Goal: Transaction & Acquisition: Obtain resource

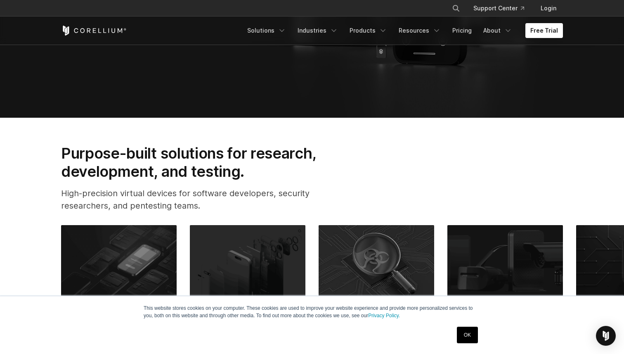
scroll to position [257, 0]
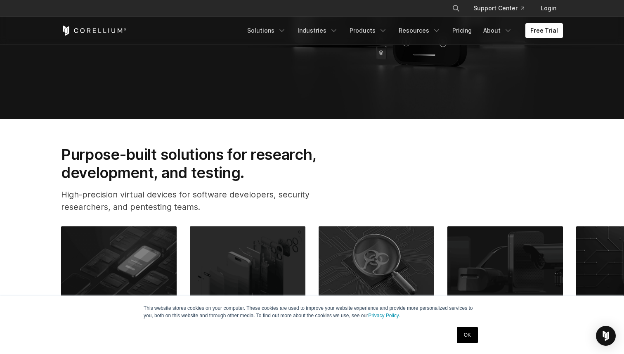
click at [472, 334] on link "OK" at bounding box center [467, 334] width 21 height 17
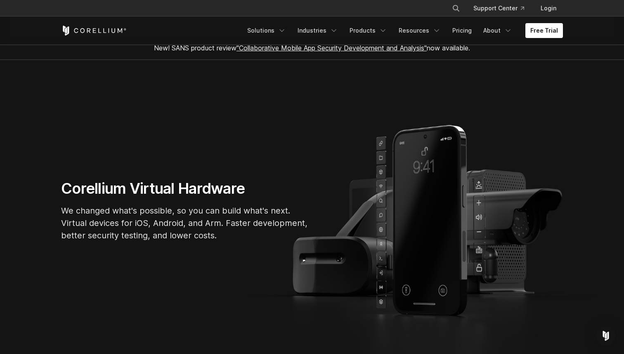
scroll to position [0, 0]
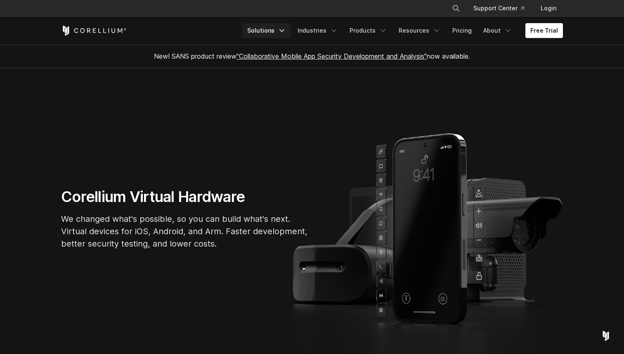
click at [268, 28] on link "Solutions" at bounding box center [266, 30] width 49 height 15
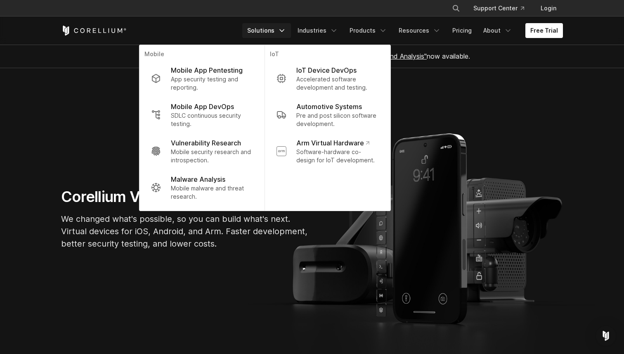
click at [268, 28] on link "Solutions" at bounding box center [266, 30] width 49 height 15
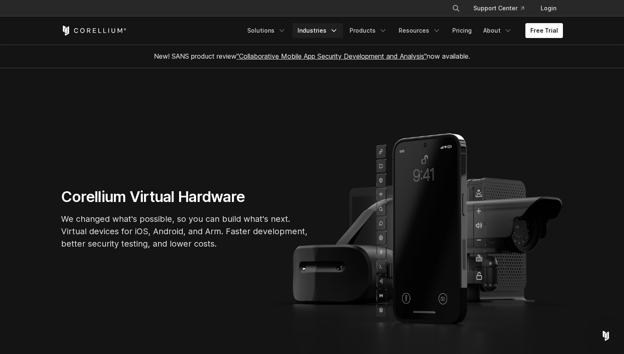
click at [343, 28] on link "Industries" at bounding box center [317, 30] width 50 height 15
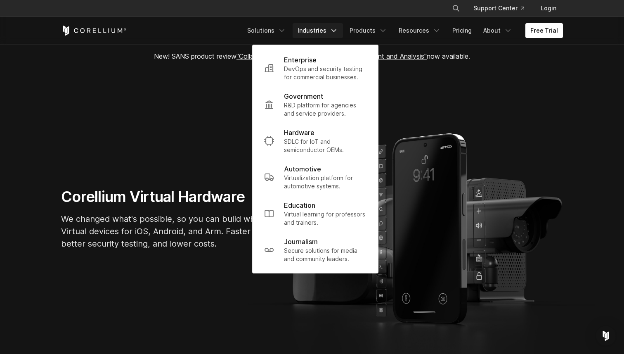
click at [343, 28] on link "Industries" at bounding box center [317, 30] width 50 height 15
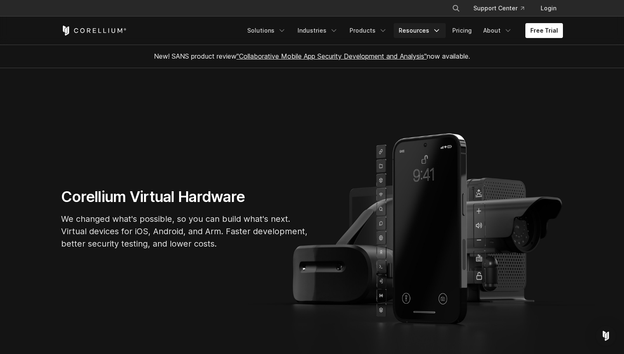
click at [408, 29] on link "Resources" at bounding box center [420, 30] width 52 height 15
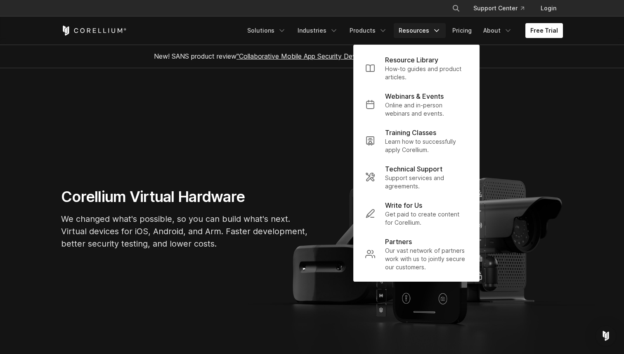
click at [408, 29] on link "Resources" at bounding box center [420, 30] width 52 height 15
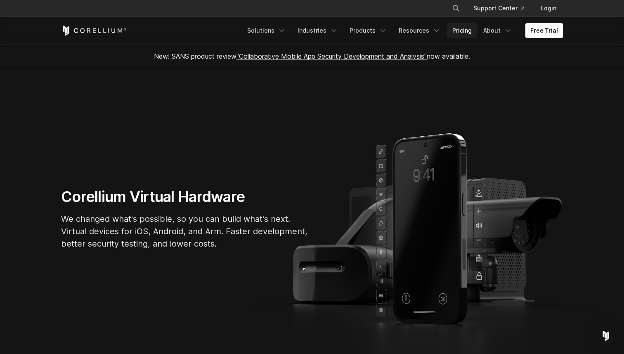
click at [471, 29] on link "Pricing" at bounding box center [461, 30] width 29 height 15
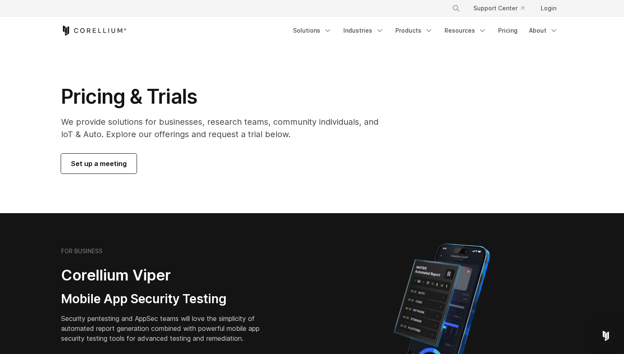
click at [109, 28] on icon "Corellium Home" at bounding box center [94, 31] width 66 height 10
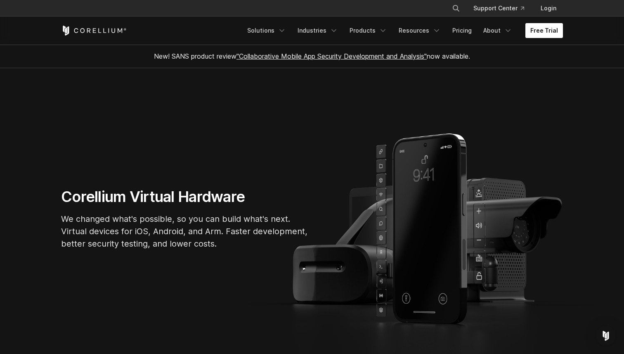
click at [549, 28] on link "Free Trial" at bounding box center [544, 30] width 38 height 15
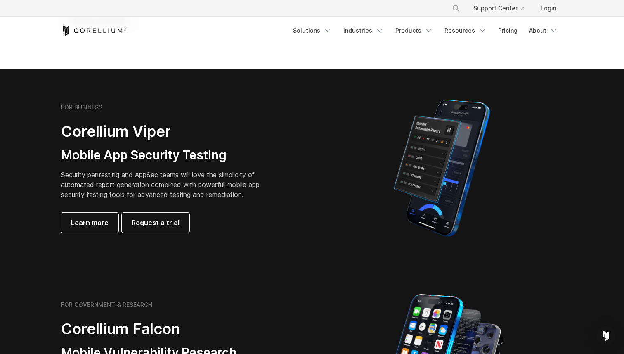
scroll to position [133, 0]
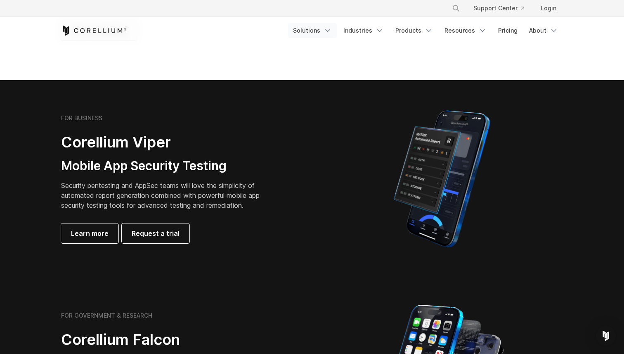
click at [317, 31] on link "Solutions" at bounding box center [312, 30] width 49 height 15
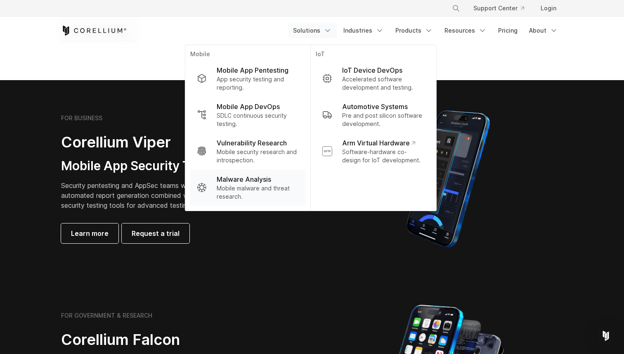
click at [262, 184] on p "Mobile malware and threat research." at bounding box center [258, 192] width 82 height 17
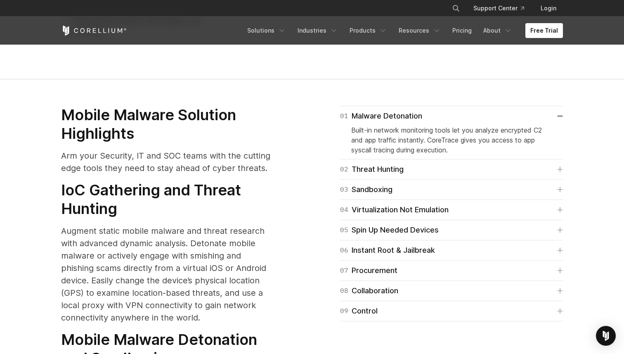
scroll to position [1020, 0]
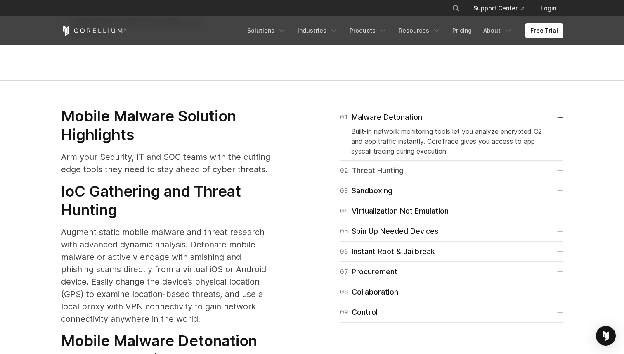
click at [386, 165] on div "02 Threat Hunting" at bounding box center [372, 171] width 64 height 12
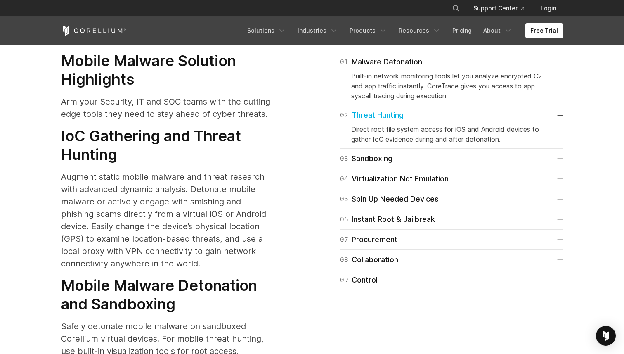
scroll to position [1075, 0]
click at [370, 152] on div "03 Sandboxing" at bounding box center [366, 158] width 52 height 12
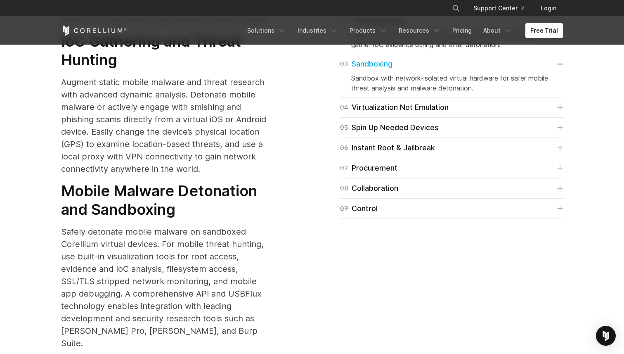
scroll to position [1164, 0]
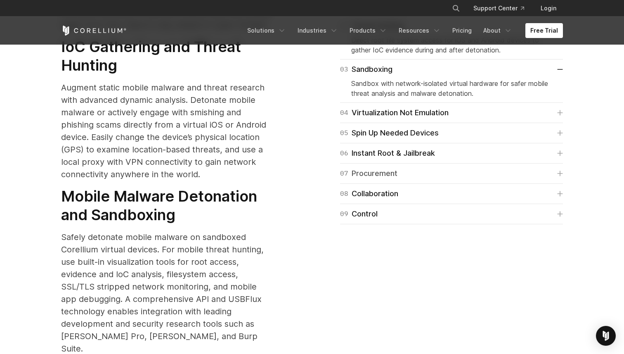
click at [372, 167] on div "07 Procurement" at bounding box center [368, 173] width 57 height 12
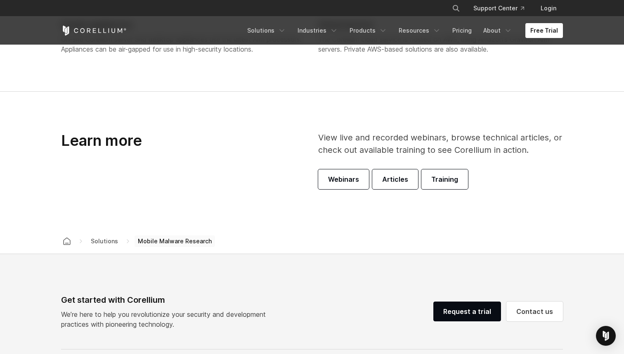
scroll to position [2129, 0]
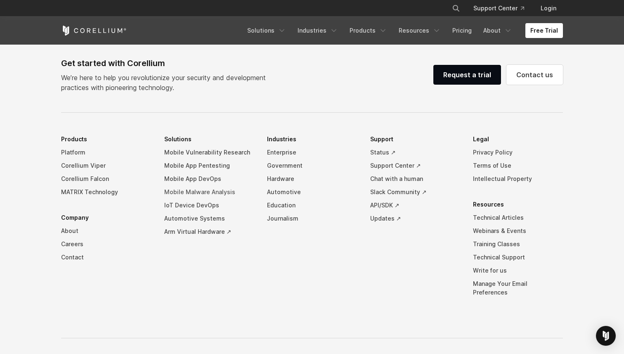
click at [193, 185] on link "Mobile Malware Analysis" at bounding box center [209, 191] width 90 height 13
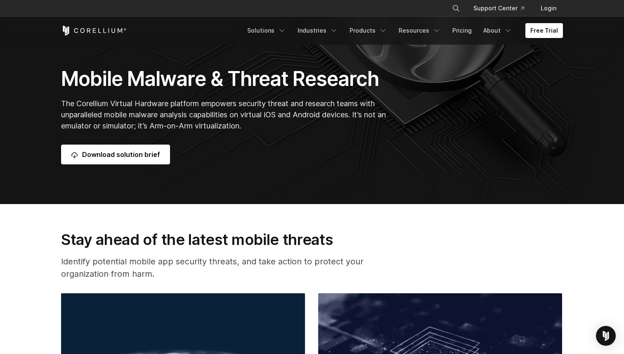
scroll to position [182, 0]
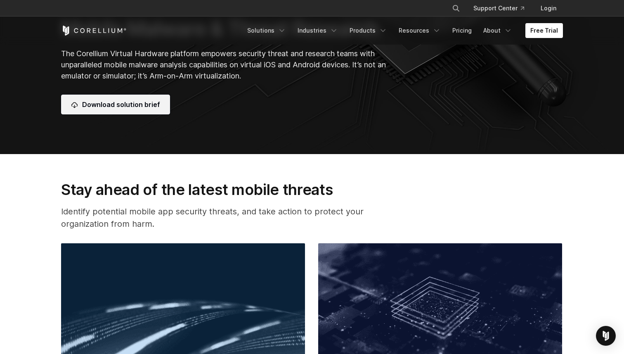
click at [141, 106] on link "Download solution brief" at bounding box center [115, 104] width 109 height 20
